Goal: Communication & Community: Answer question/provide support

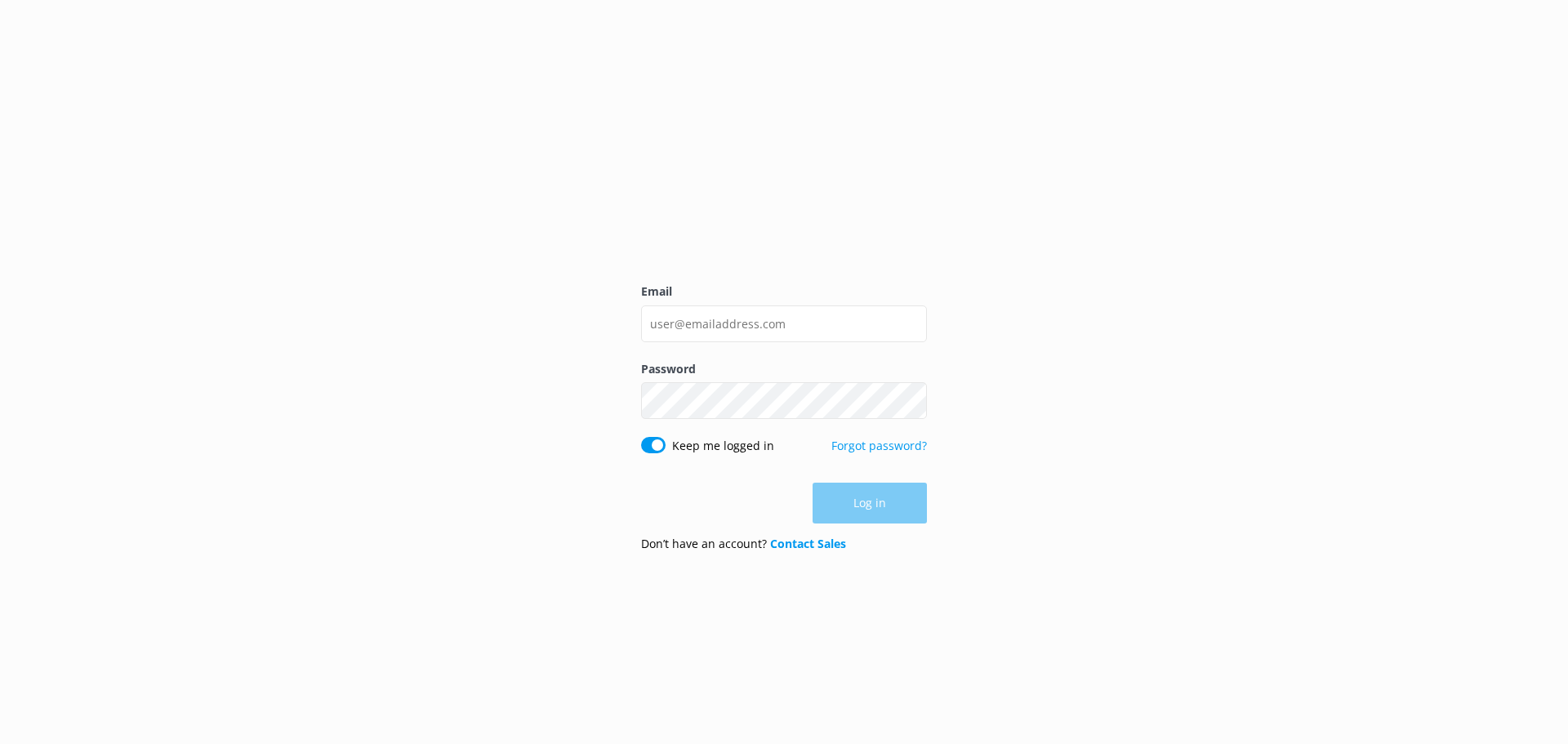
type input "[EMAIL_ADDRESS][DOMAIN_NAME]"
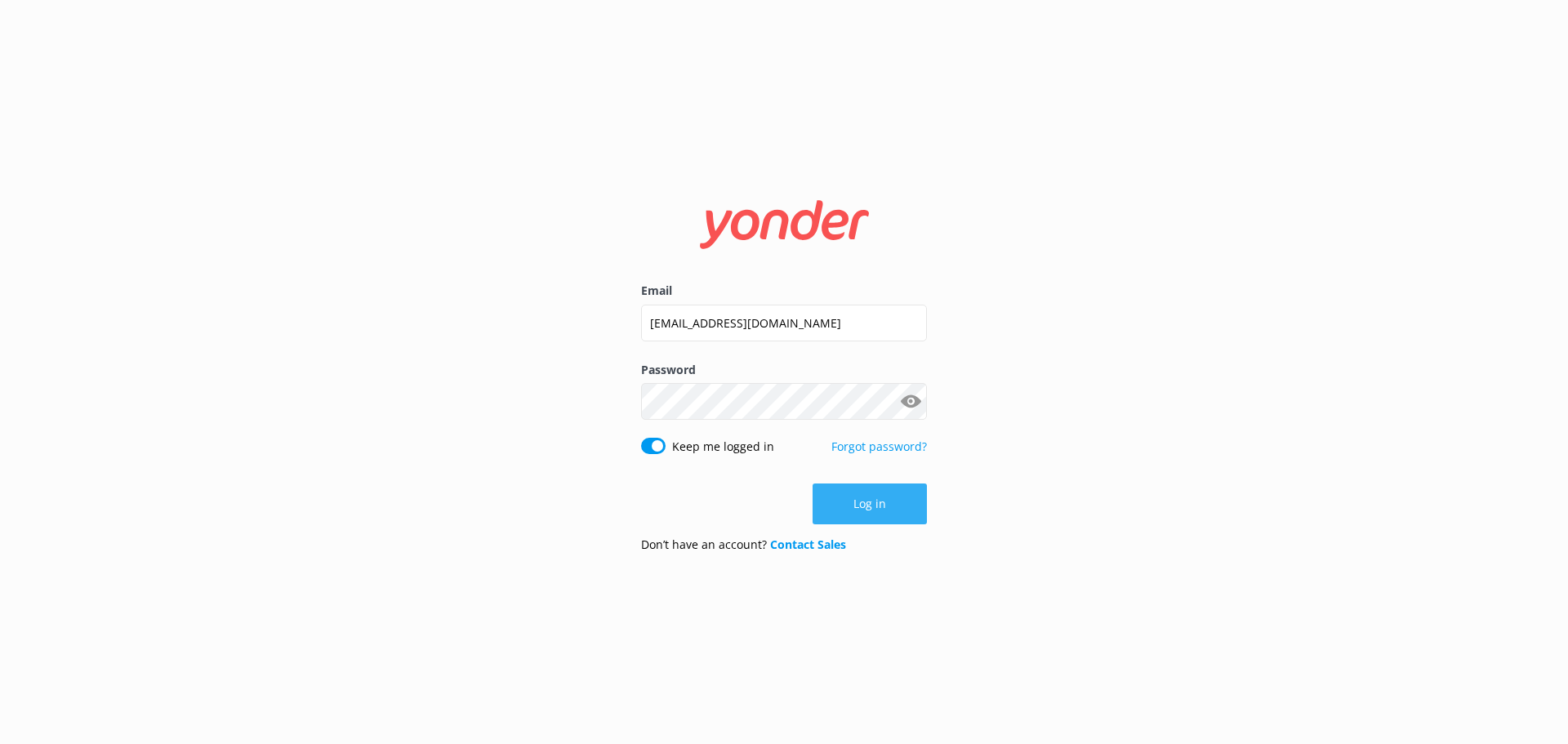
click at [848, 503] on button "Log in" at bounding box center [870, 504] width 114 height 41
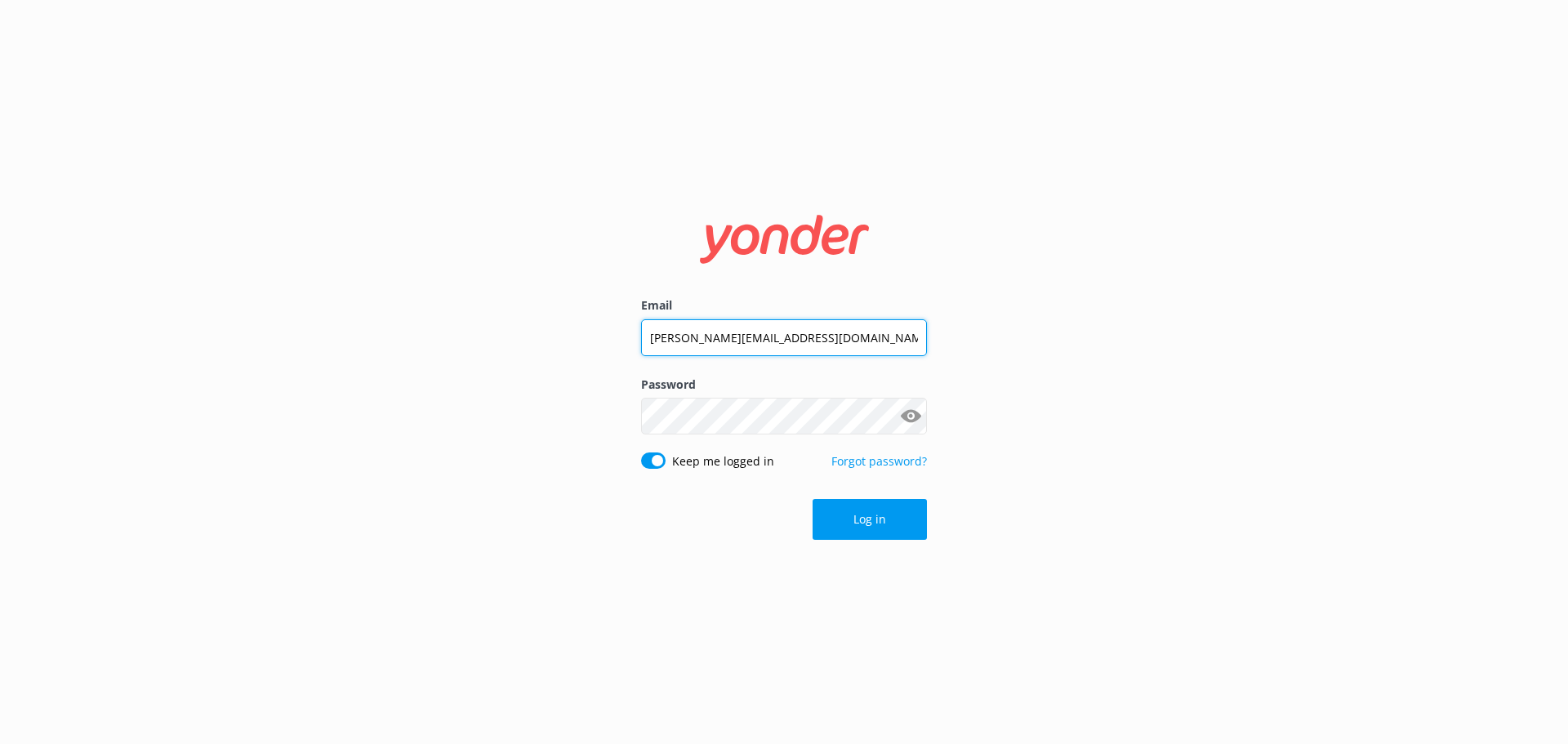
click at [927, 338] on div at bounding box center [927, 338] width 0 height 0
type input "[EMAIL_ADDRESS][DOMAIN_NAME]"
click at [521, 424] on div "Email Destin.tiki@gulfcoastadventures.com Password Show password Keep me logged…" at bounding box center [784, 372] width 1568 height 744
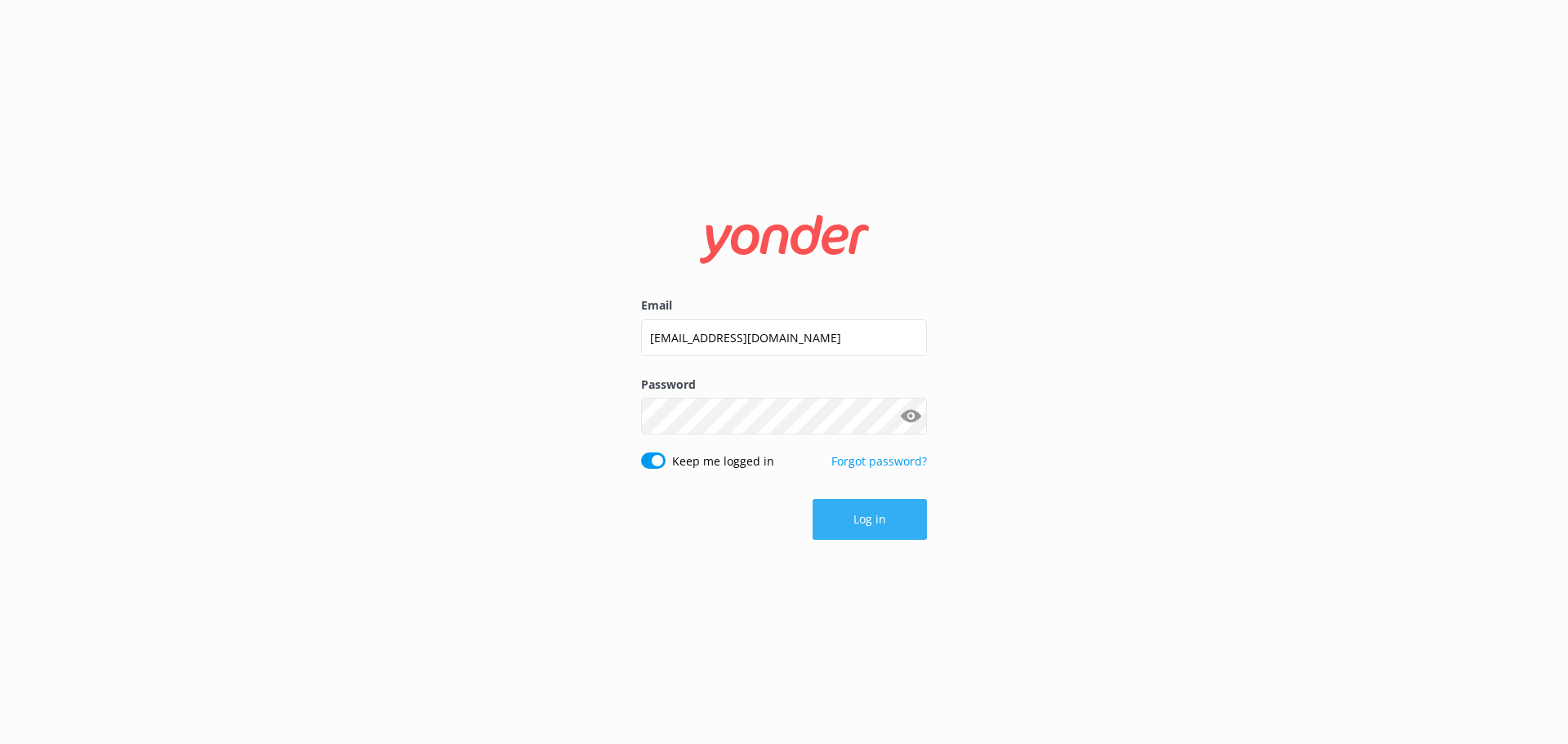
click at [850, 522] on button "Log in" at bounding box center [870, 519] width 114 height 41
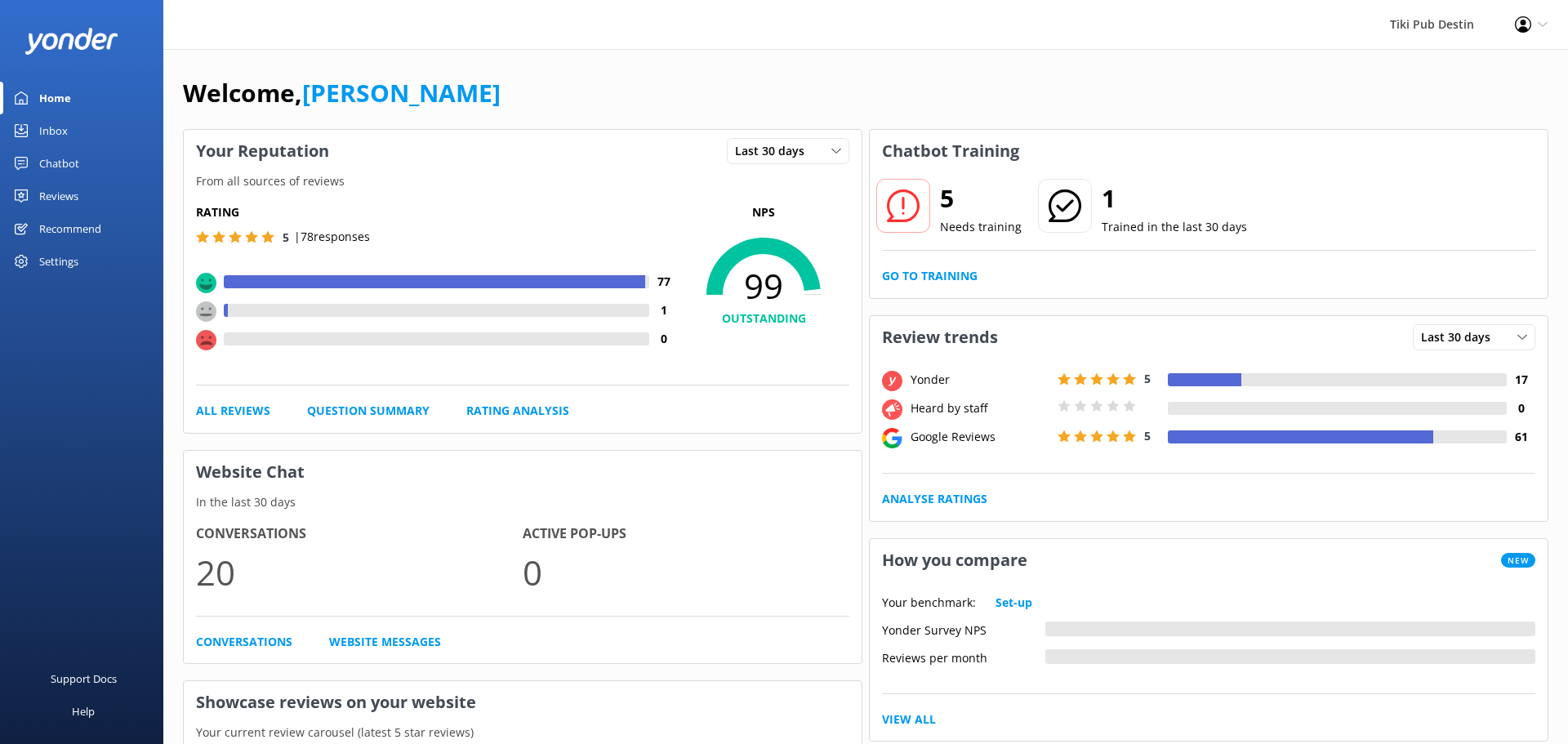
click at [61, 126] on div "Inbox" at bounding box center [53, 130] width 29 height 32
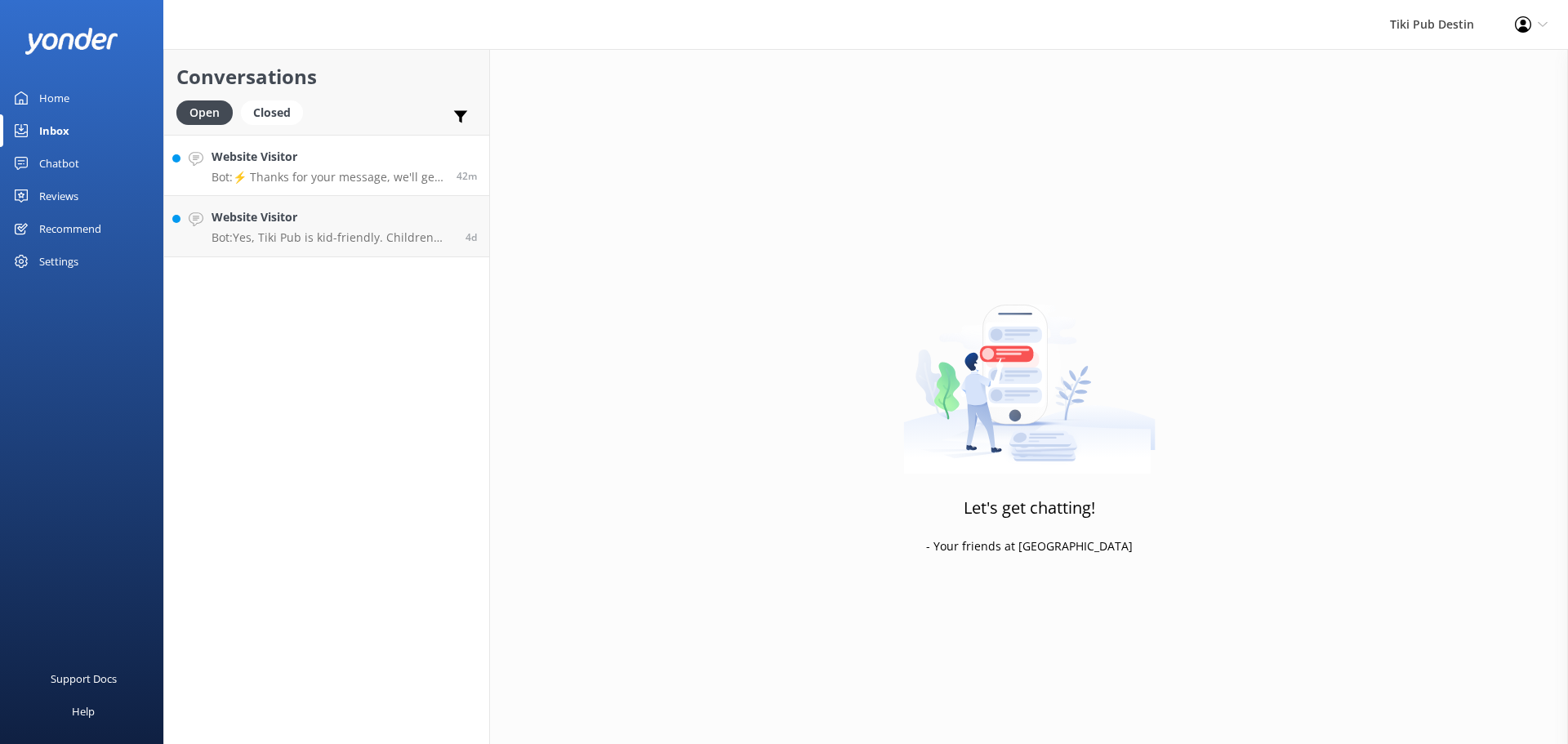
click at [346, 180] on p "Bot: ⚡ Thanks for your message, we'll get back to you as soon as we can. You're…" at bounding box center [328, 177] width 233 height 15
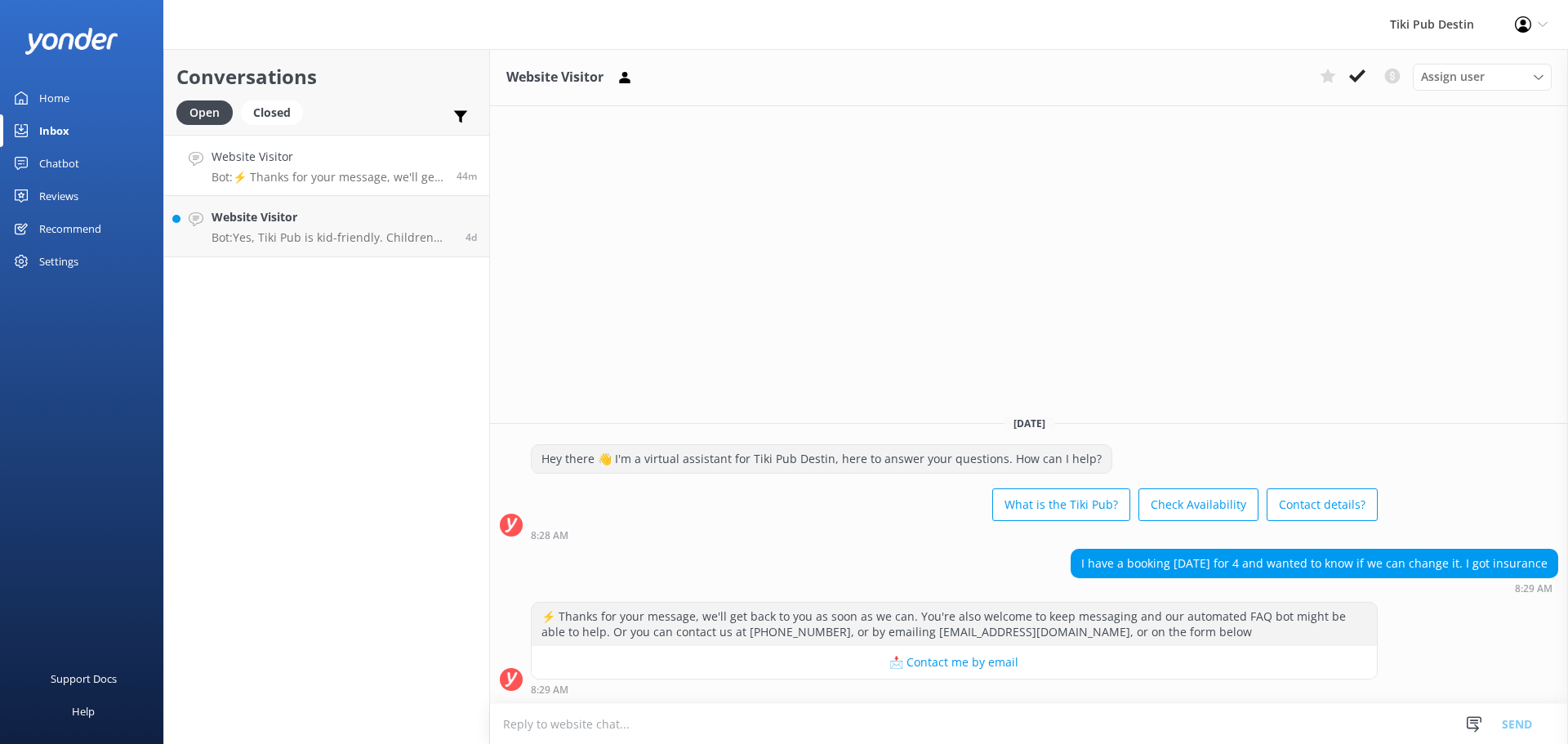
click at [685, 705] on textarea at bounding box center [1029, 723] width 1078 height 40
type textarea "Happy to help! Your reservation has been updated to Tuesday, October 7 at 10am!"
click at [1516, 726] on button "Send" at bounding box center [1517, 723] width 61 height 41
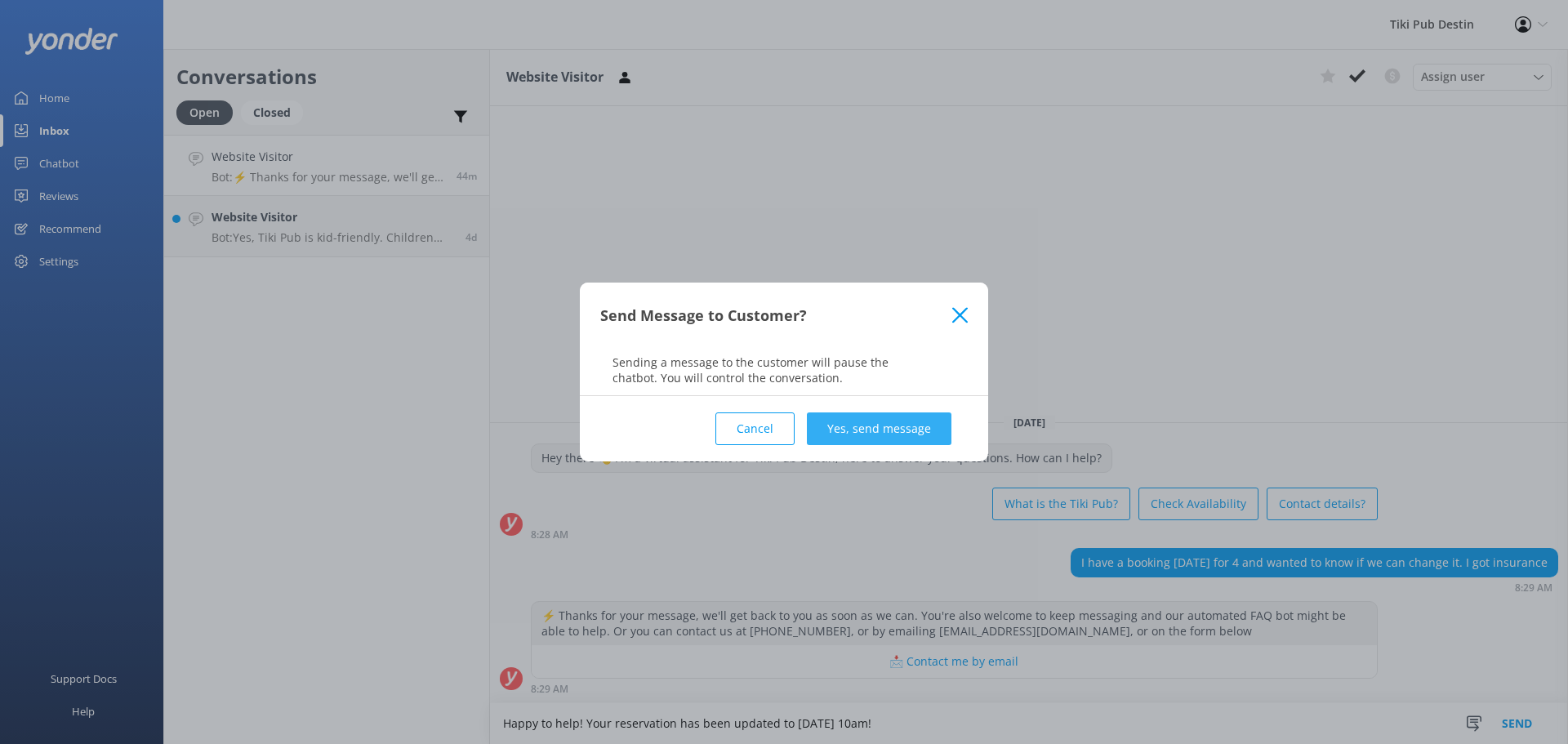
click at [907, 428] on button "Yes, send message" at bounding box center [879, 428] width 145 height 32
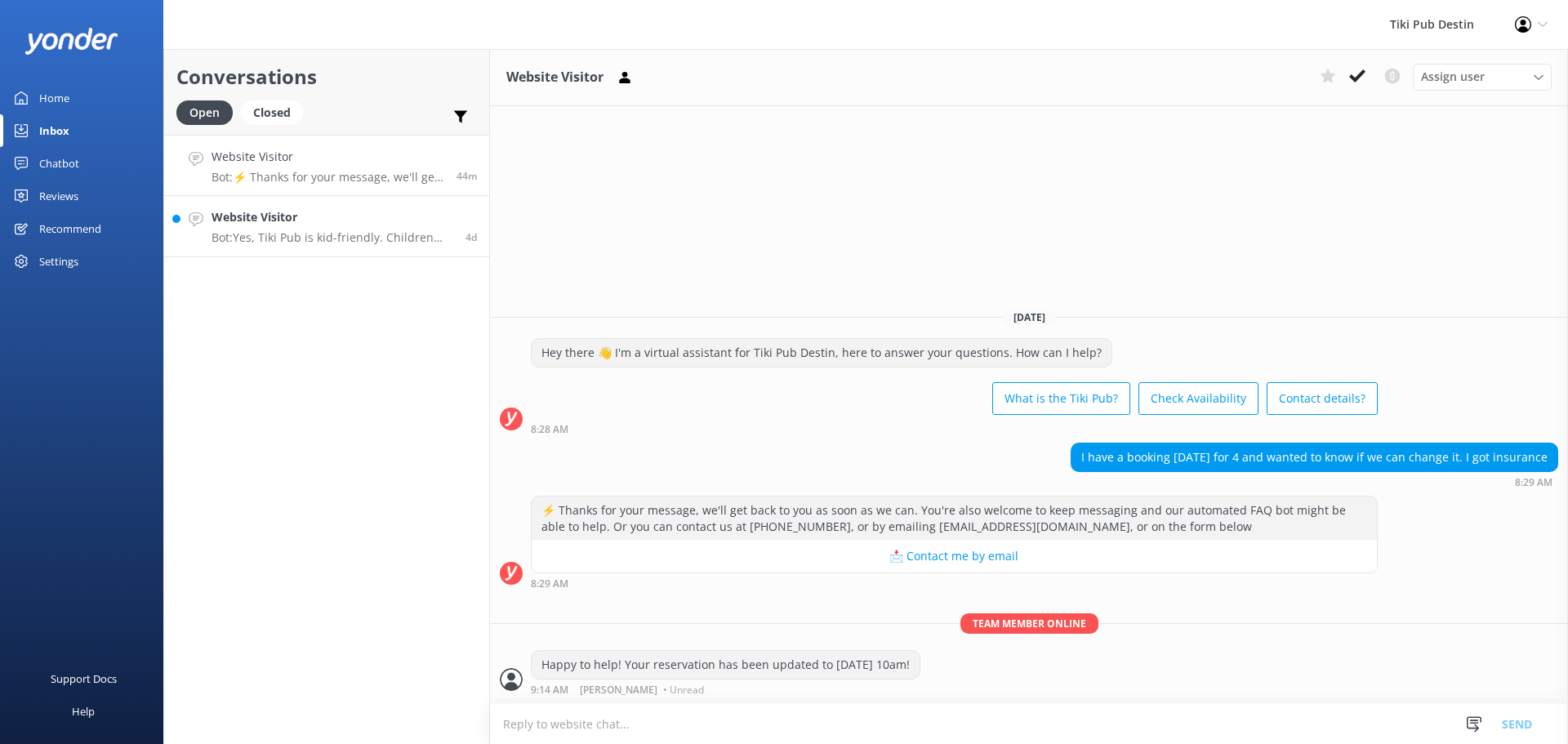
click at [336, 236] on p "Bot: Yes, Tiki Pub is kid-friendly. Children are welcome, but anyone under the …" at bounding box center [333, 238] width 241 height 15
